Goal: Transaction & Acquisition: Purchase product/service

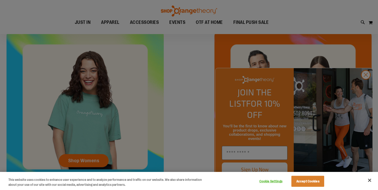
scroll to position [212, 0]
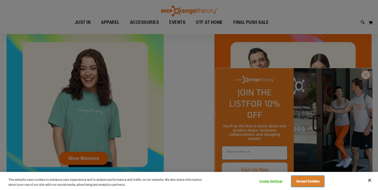
click at [306, 177] on button "Accept Cookies" at bounding box center [307, 181] width 33 height 11
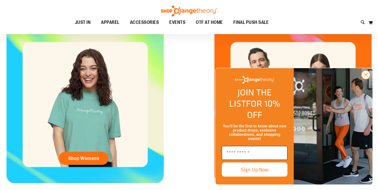
click at [235, 153] on input "Enter email" at bounding box center [255, 153] width 66 height 14
type input "**********"
click at [204, 163] on div "Shop Womens Shop Unisex" at bounding box center [189, 104] width 378 height 157
click at [252, 174] on button "Sign Up Now" at bounding box center [255, 170] width 66 height 14
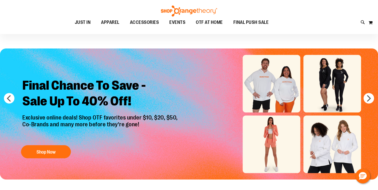
scroll to position [0, 0]
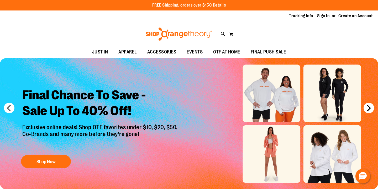
click at [368, 108] on button "next" at bounding box center [368, 108] width 10 height 10
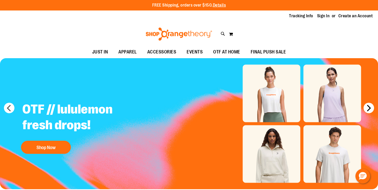
click at [368, 108] on button "next" at bounding box center [368, 108] width 10 height 10
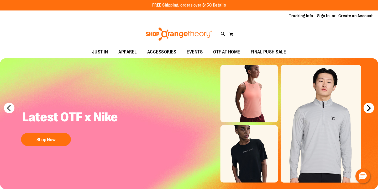
click at [368, 108] on button "next" at bounding box center [368, 108] width 10 height 10
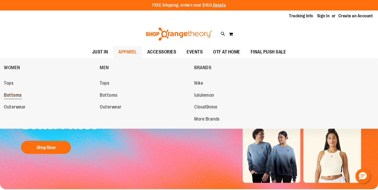
click at [15, 98] on span "Bottoms" at bounding box center [13, 96] width 18 height 7
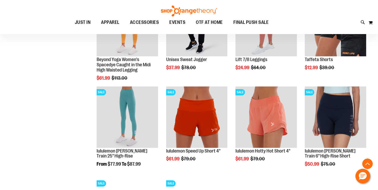
scroll to position [259, 0]
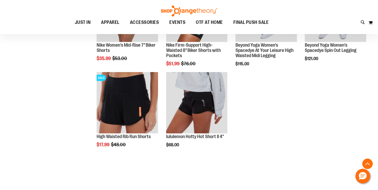
scroll to position [617, 0]
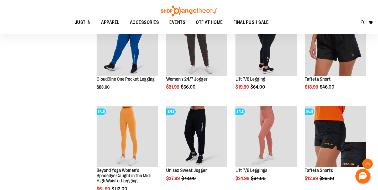
scroll to position [1, 0]
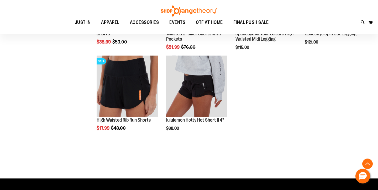
scroll to position [640, 0]
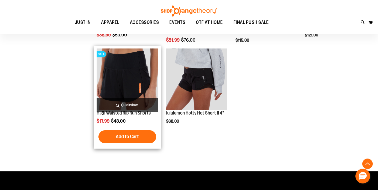
click at [116, 73] on img "product" at bounding box center [127, 79] width 61 height 61
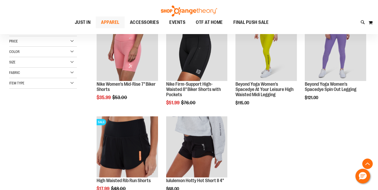
scroll to position [102, 0]
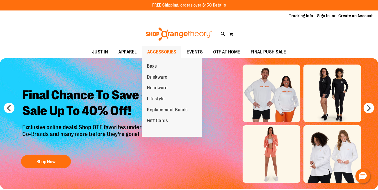
click at [163, 50] on span "ACCESSORIES" at bounding box center [161, 52] width 29 height 12
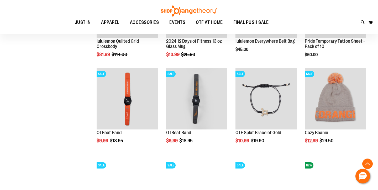
scroll to position [688, 0]
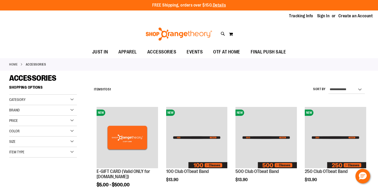
click at [42, 102] on div "Category" at bounding box center [43, 100] width 68 height 10
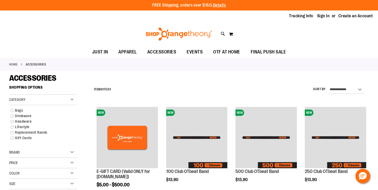
click at [42, 102] on div "Category" at bounding box center [43, 100] width 68 height 10
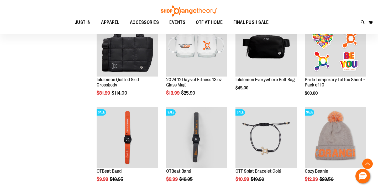
scroll to position [683, 0]
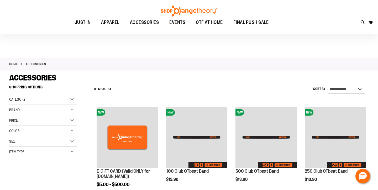
scroll to position [50, 0]
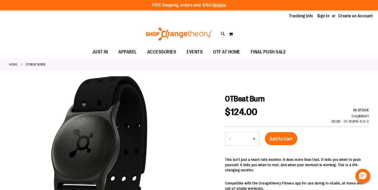
click at [37, 65] on strong "OTBeat Burn" at bounding box center [36, 64] width 20 height 5
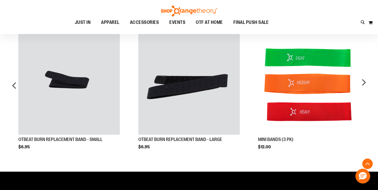
scroll to position [312, 0]
